Goal: Transaction & Acquisition: Subscribe to service/newsletter

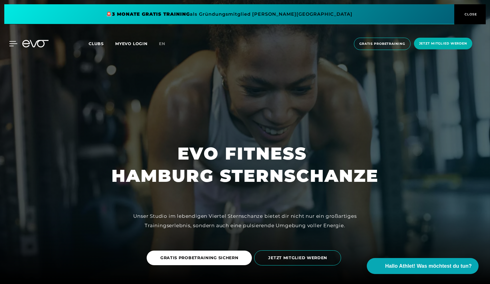
click at [11, 44] on icon at bounding box center [13, 43] width 8 height 5
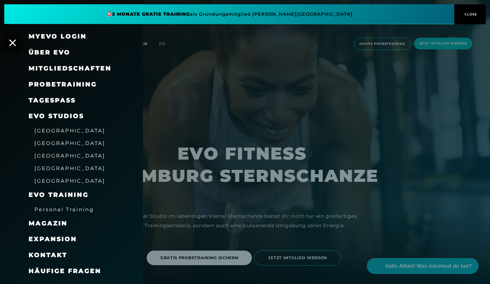
click at [50, 70] on span "Mitgliedschaften" at bounding box center [70, 69] width 83 height 8
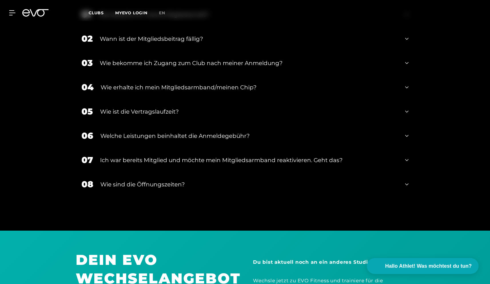
scroll to position [828, 0]
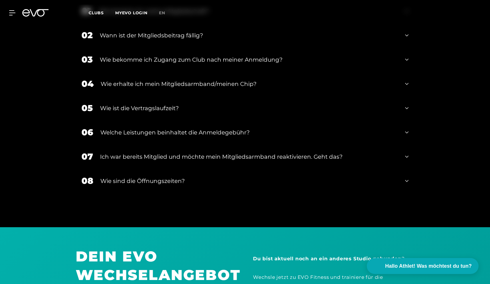
click at [129, 134] on div "Welche Leistungen beinhaltet die Anmeldegebühr?" at bounding box center [248, 132] width 297 height 9
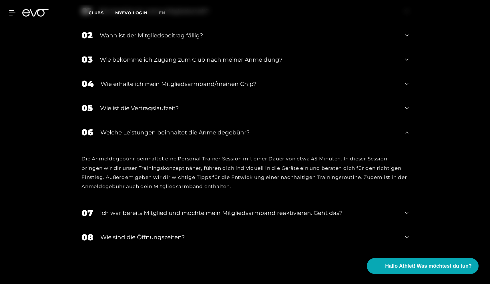
click at [119, 238] on div "Wie sind die Öffnungszeiten?" at bounding box center [248, 237] width 297 height 9
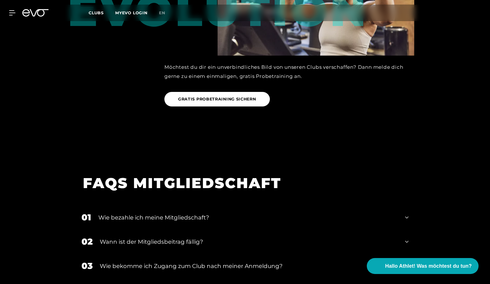
scroll to position [628, 0]
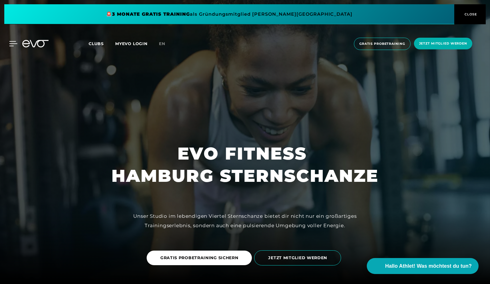
click at [13, 43] on icon at bounding box center [13, 43] width 8 height 5
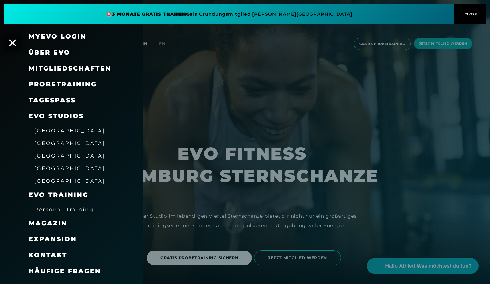
click at [59, 68] on span "Mitgliedschaften" at bounding box center [70, 69] width 83 height 8
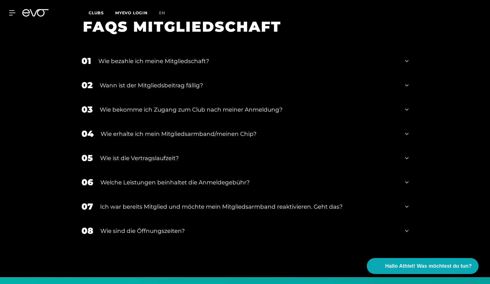
scroll to position [773, 0]
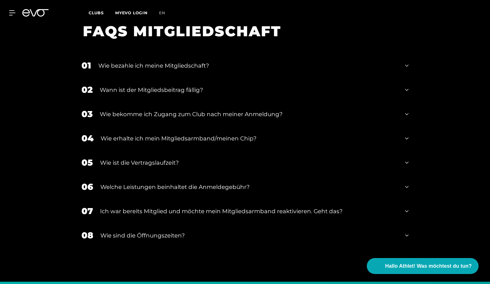
click at [169, 92] on div "Wann ist der Mitgliedsbeitrag fällig?" at bounding box center [249, 90] width 298 height 9
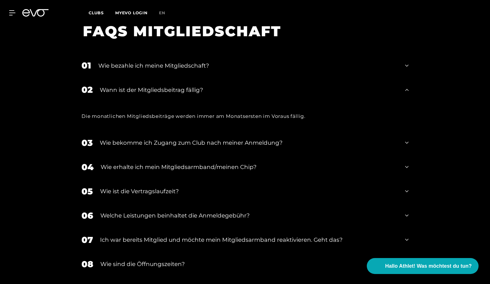
click at [169, 92] on div "Wann ist der Mitgliedsbeitrag fällig?" at bounding box center [249, 90] width 298 height 9
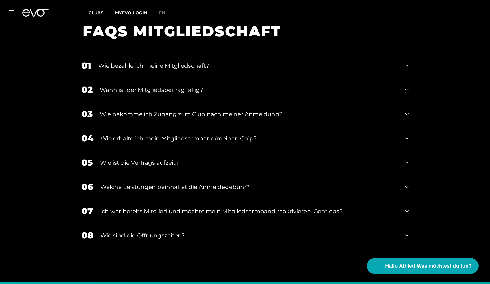
click at [166, 63] on div "Wie bezahle ich meine Mitgliedschaft?" at bounding box center [247, 65] width 299 height 9
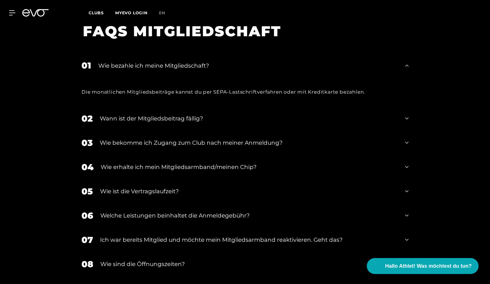
click at [166, 63] on div "Wie bezahle ich meine Mitgliedschaft?" at bounding box center [247, 65] width 299 height 9
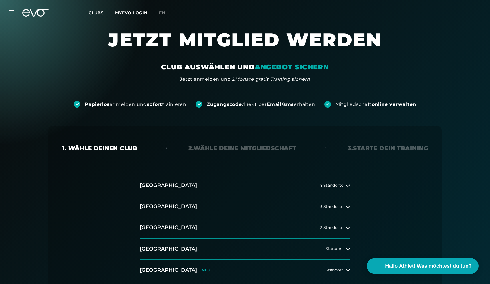
scroll to position [0, 0]
click at [12, 15] on div "MyEVO Login Über EVO Mitgliedschaften Probetraining TAGESPASS EVO Studios Düsse…" at bounding box center [244, 13] width 487 height 17
click at [11, 13] on icon at bounding box center [13, 13] width 8 height 5
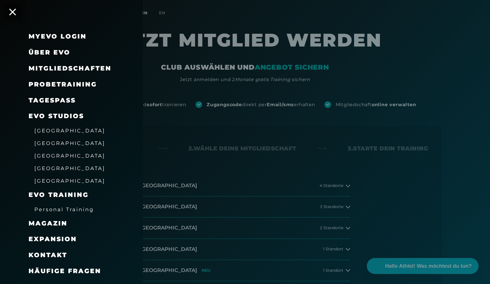
click at [46, 53] on span "Über EVO" at bounding box center [50, 53] width 42 height 8
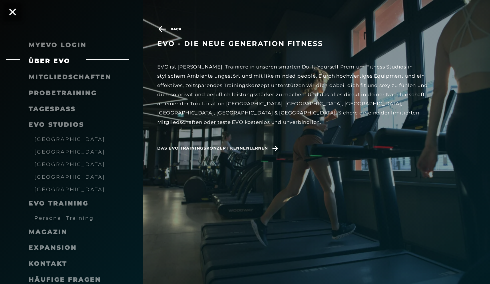
click at [52, 108] on link "TAGESPASS" at bounding box center [52, 109] width 47 height 8
click at [73, 77] on span "Mitgliedschaften" at bounding box center [70, 77] width 83 height 8
click at [82, 76] on span "Mitgliedschaften" at bounding box center [70, 77] width 83 height 8
click at [73, 77] on span "Mitgliedschaften" at bounding box center [70, 77] width 83 height 8
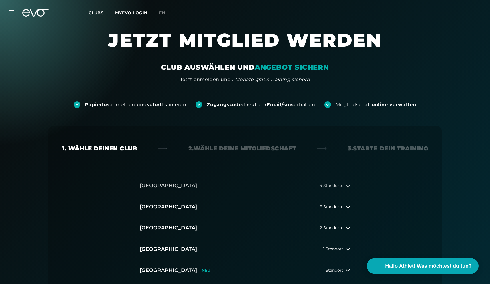
click at [331, 185] on span "4 Standorte" at bounding box center [331, 186] width 24 height 4
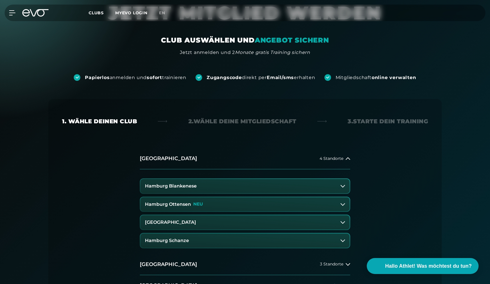
scroll to position [33, 0]
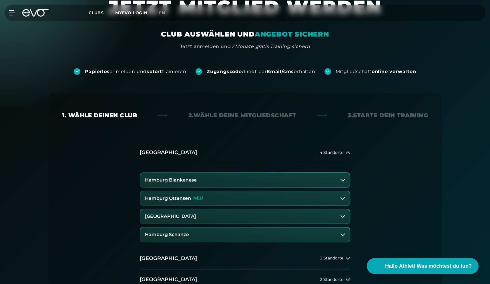
click at [227, 236] on button "Hamburg Schanze" at bounding box center [244, 235] width 209 height 14
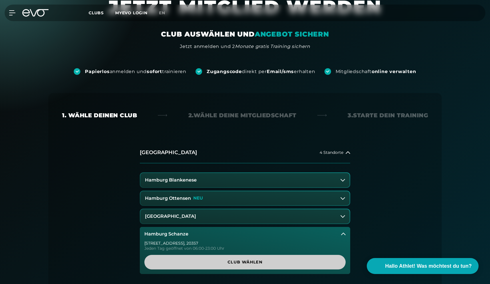
click at [221, 262] on span "Club wählen" at bounding box center [245, 262] width 174 height 6
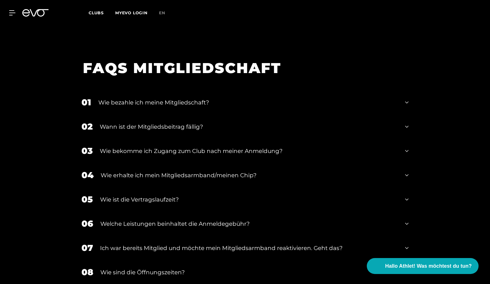
scroll to position [1015, 0]
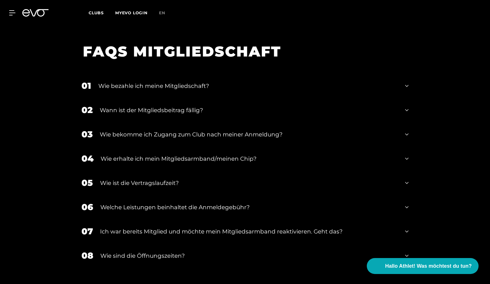
click at [160, 179] on div "Wie ist die Vertragslaufzeit?" at bounding box center [249, 183] width 298 height 9
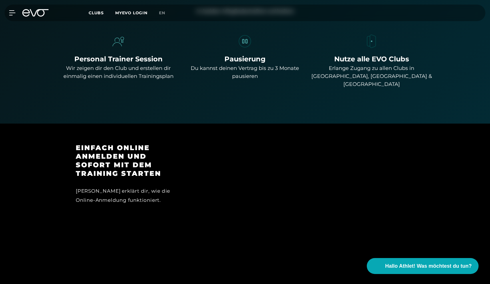
scroll to position [445, 0]
